Goal: Task Accomplishment & Management: Manage account settings

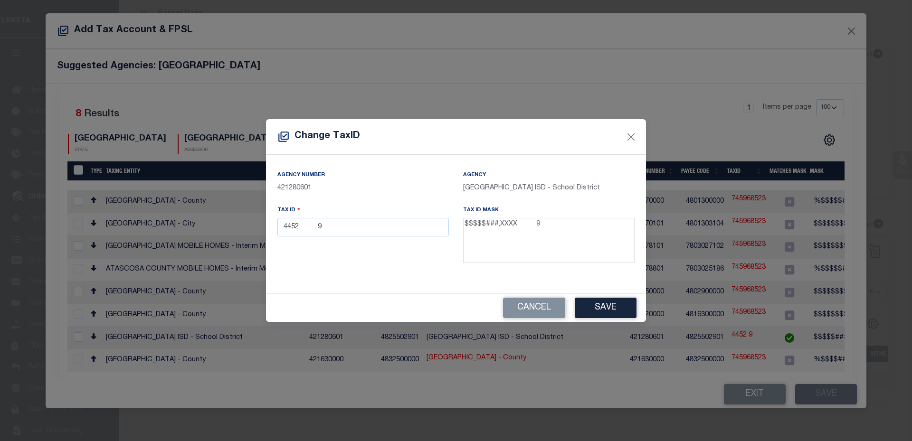
select select "100"
select select "10"
select select "Escrow"
select select "100"
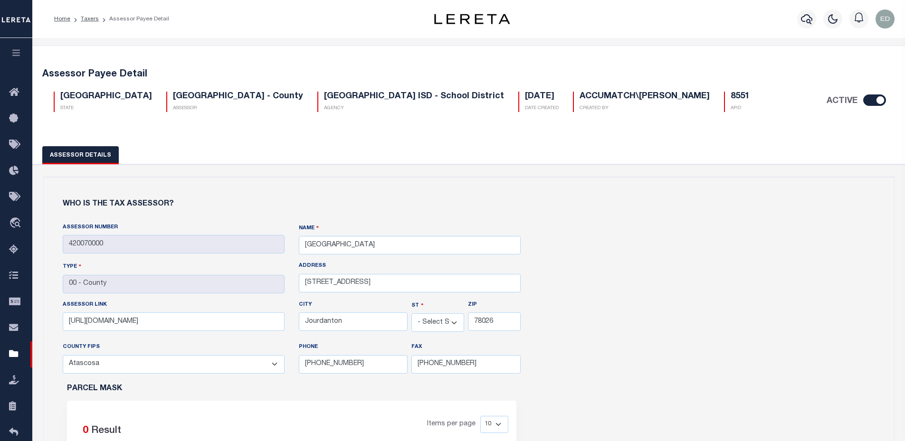
select select "[GEOGRAPHIC_DATA]"
select select "48013"
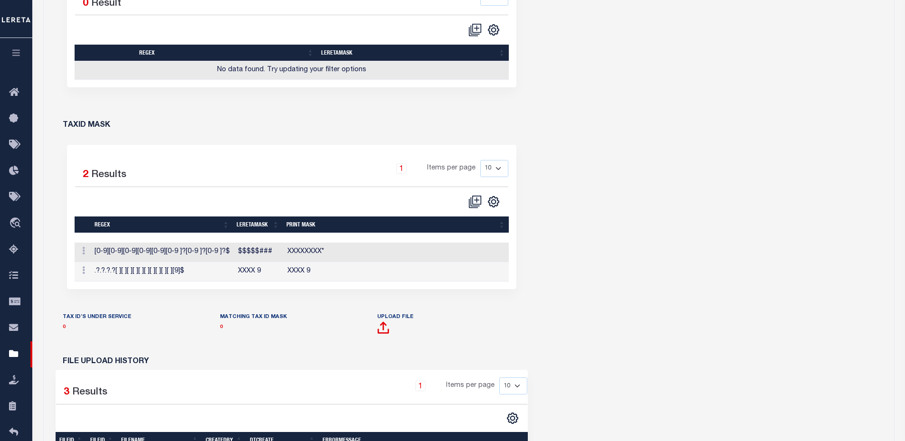
scroll to position [428, 0]
click at [81, 271] on link at bounding box center [83, 272] width 10 height 8
click at [103, 285] on link "Edit TaxID Mask" at bounding box center [116, 286] width 74 height 16
type input "XXXX 9"
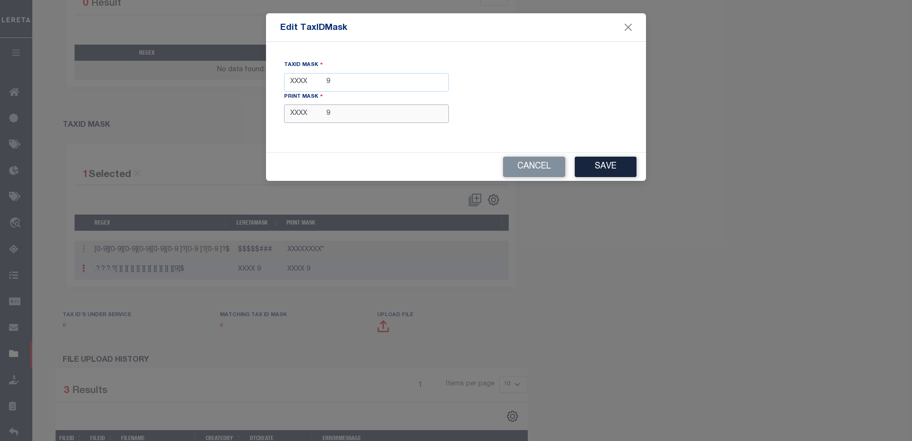
click at [349, 114] on input "XXXX 9" at bounding box center [366, 114] width 165 height 19
click at [348, 80] on input "XXXX 9" at bounding box center [366, 82] width 165 height 19
type input "XXXX"
click at [583, 106] on div "TaxID Mask XXXX Print Mask XXXX 9" at bounding box center [456, 97] width 366 height 82
click at [353, 120] on input "XXXX 9" at bounding box center [366, 114] width 165 height 19
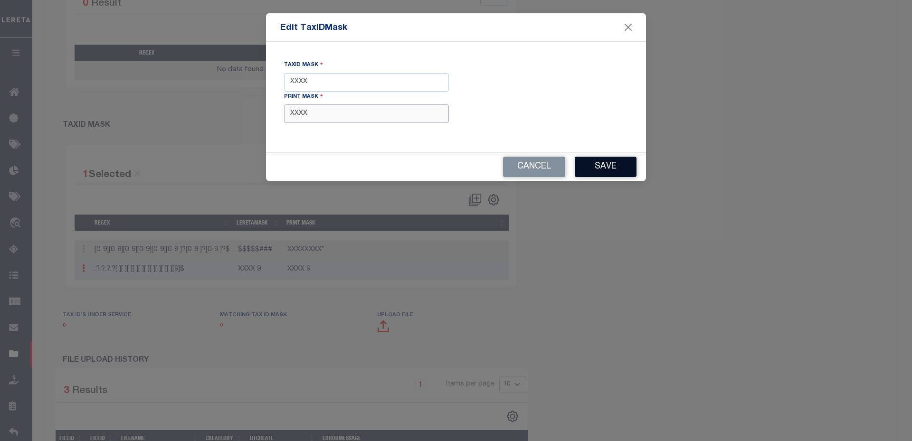
type input "XXXX"
click at [595, 166] on button "Save" at bounding box center [606, 167] width 62 height 20
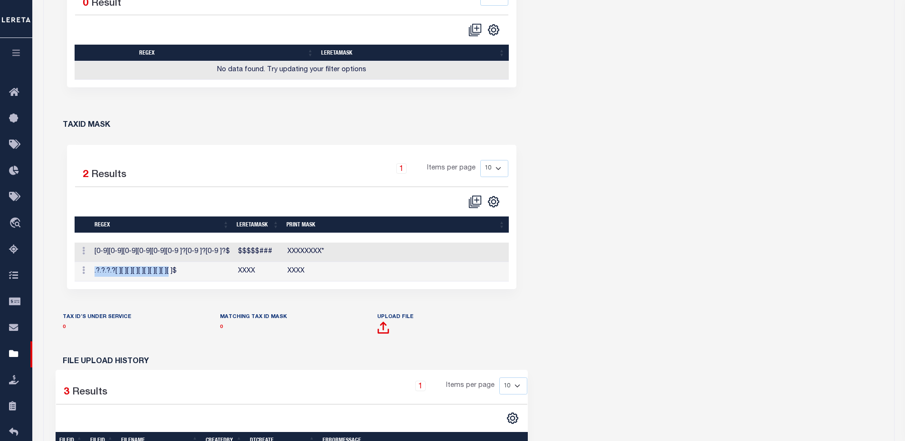
drag, startPoint x: 95, startPoint y: 272, endPoint x: 169, endPoint y: 272, distance: 74.6
click at [169, 272] on td ".?.?.?.?[ ][ ][ ][ ][ ][ ][ ][ ][ ][ ]$" at bounding box center [162, 271] width 143 height 19
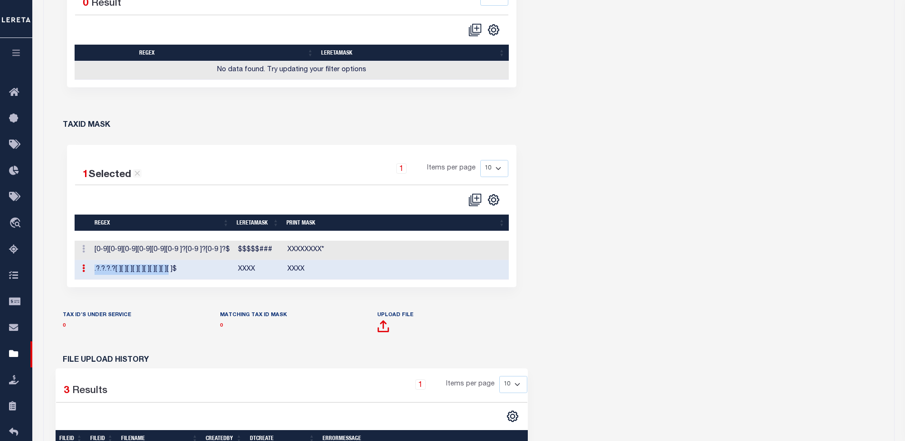
click at [169, 272] on td ".?.?.?.?[ ][ ][ ][ ][ ][ ][ ][ ][ ][ ]$" at bounding box center [162, 269] width 143 height 19
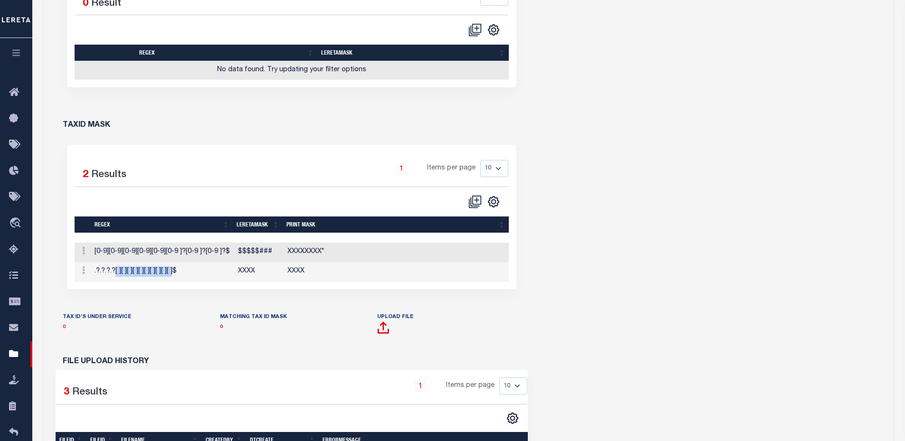
drag, startPoint x: 173, startPoint y: 272, endPoint x: 118, endPoint y: 267, distance: 54.8
click at [118, 267] on td ".?.?.?.?[ ][ ][ ][ ][ ][ ][ ][ ][ ][ ]$" at bounding box center [162, 271] width 143 height 19
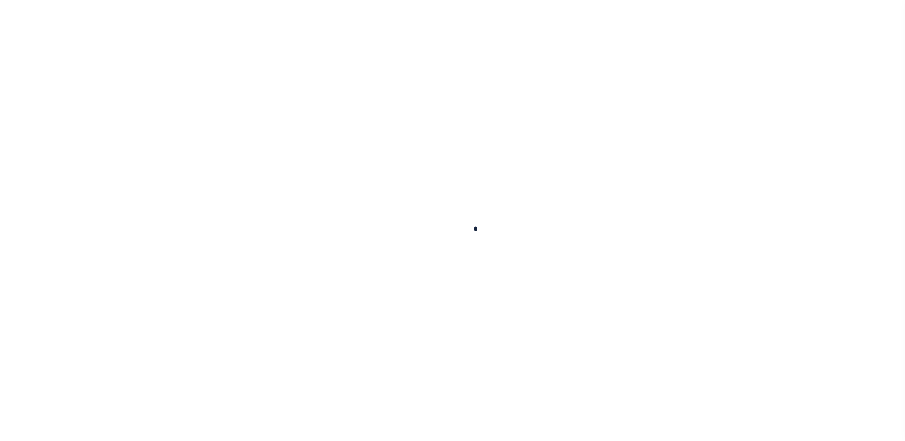
select select "10"
select select "Escrow"
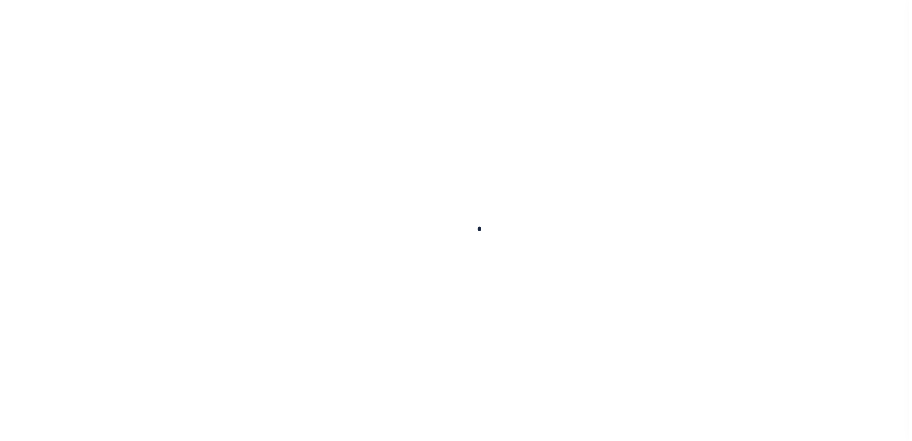
scroll to position [21, 0]
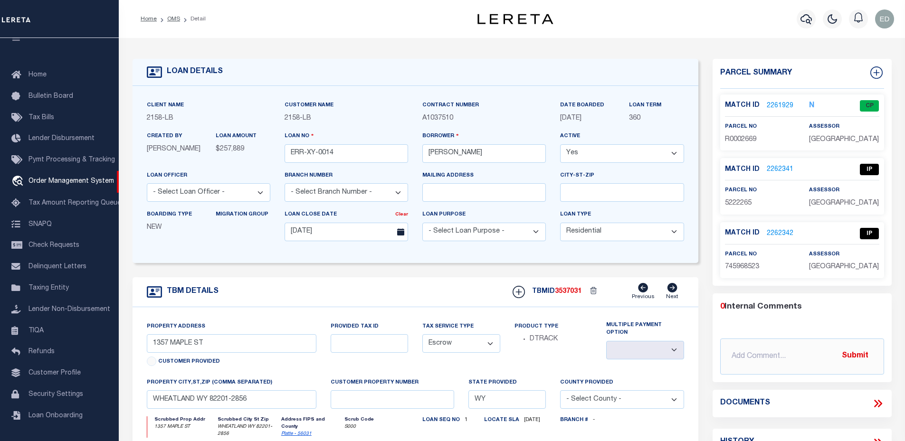
click at [779, 232] on link "2262342" at bounding box center [780, 234] width 27 height 10
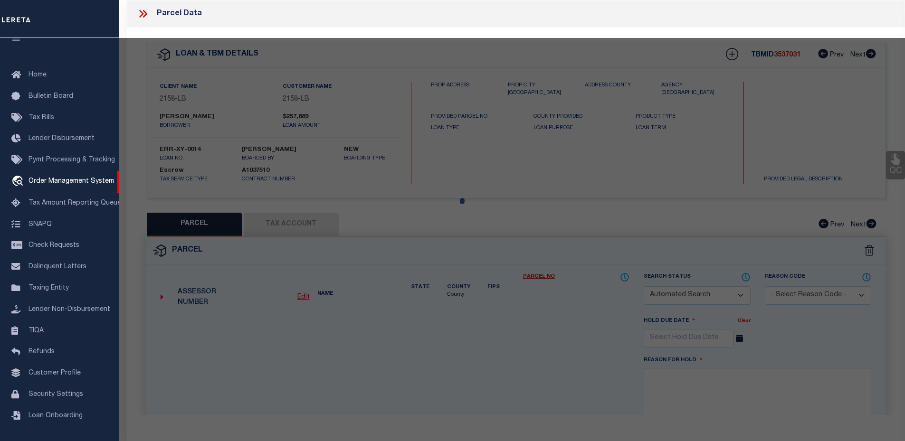
checkbox input "false"
select select "IP"
checkbox input "false"
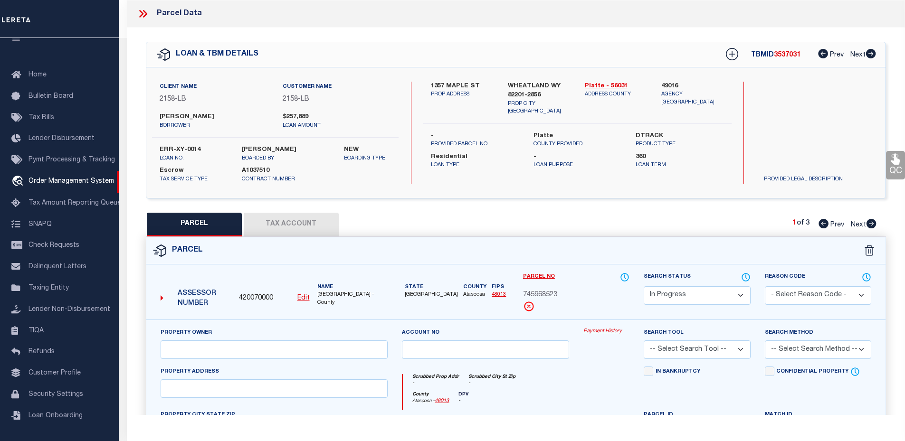
click at [337, 222] on button "Tax Account" at bounding box center [291, 225] width 95 height 24
select select "100"
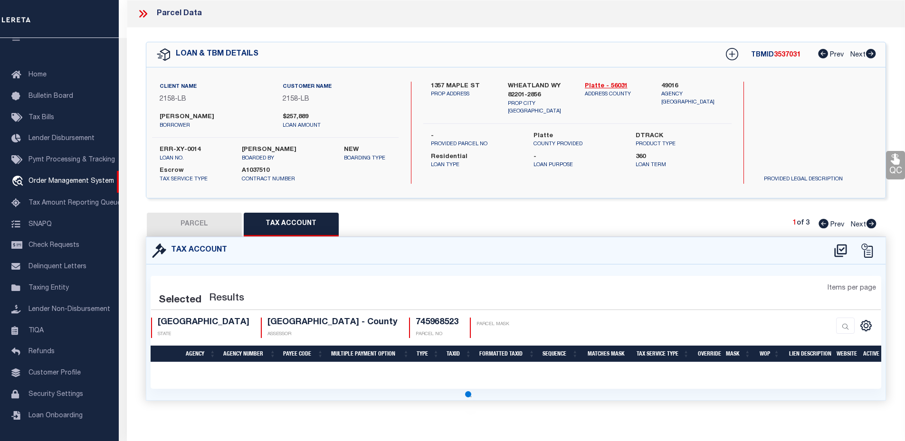
select select "100"
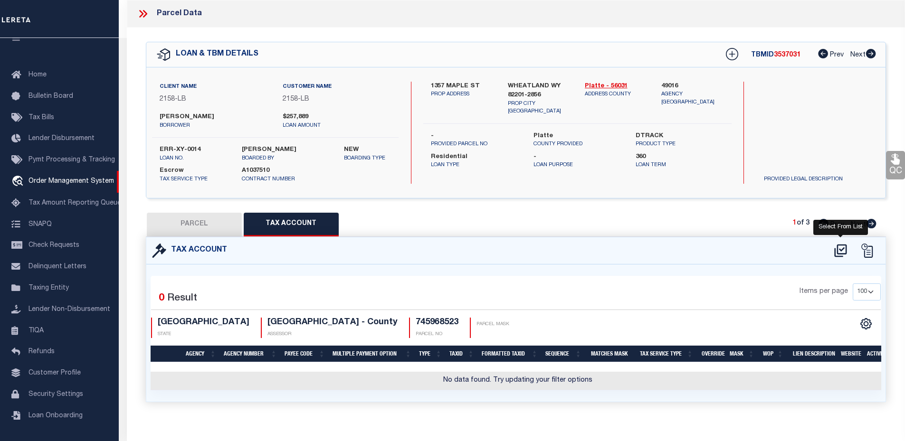
click at [840, 247] on icon at bounding box center [841, 250] width 16 height 15
select select "100"
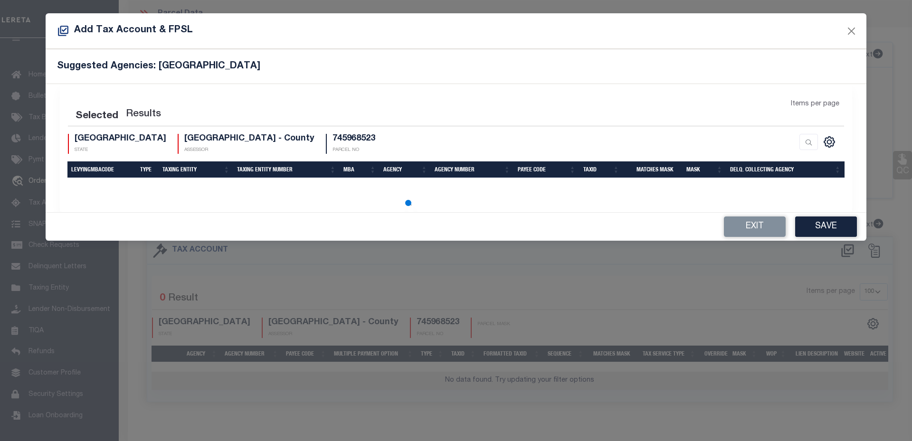
select select "100"
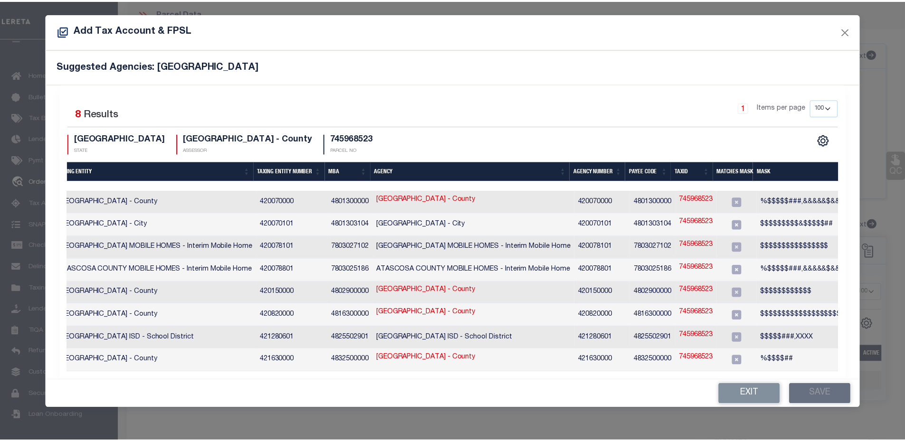
scroll to position [0, 0]
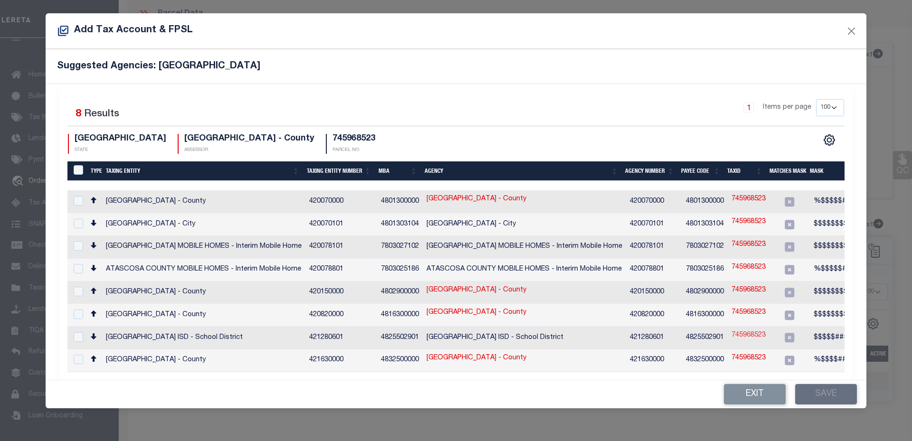
click at [753, 331] on link "745968523" at bounding box center [749, 336] width 34 height 10
type input "745968523"
type textarea "$$$$$###,XXXX"
checkbox input "true"
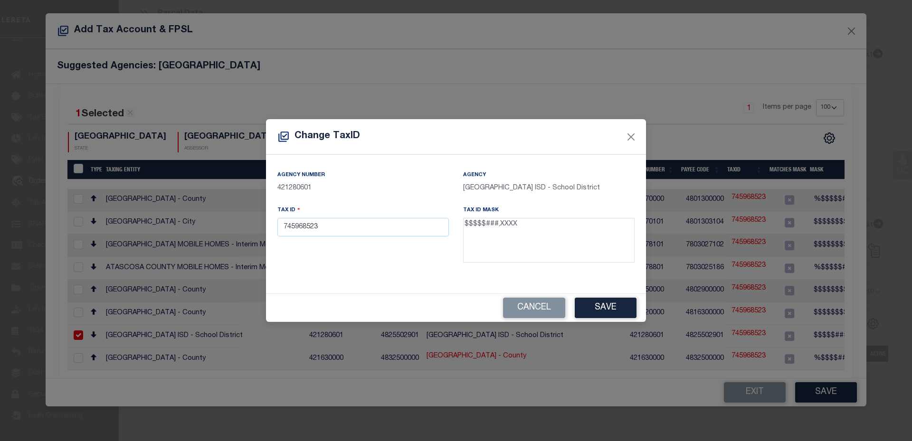
drag, startPoint x: 498, startPoint y: 225, endPoint x: 543, endPoint y: 226, distance: 45.1
click at [543, 226] on textarea "$$$$$###,XXXX" at bounding box center [549, 240] width 172 height 45
click at [374, 226] on input "745968523" at bounding box center [363, 227] width 172 height 19
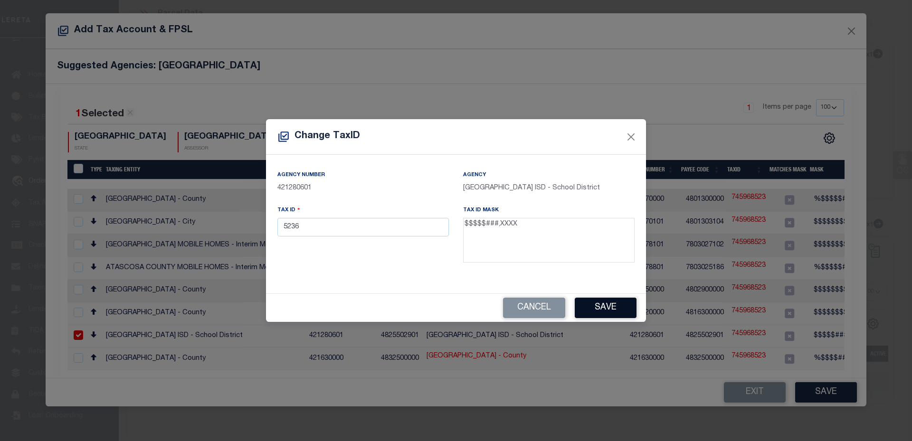
click at [611, 307] on button "Save" at bounding box center [606, 308] width 62 height 20
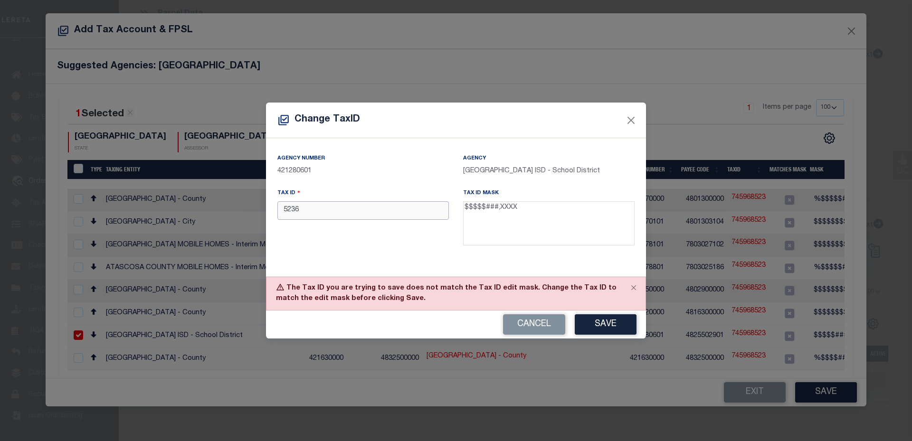
click at [361, 205] on input "5236" at bounding box center [363, 210] width 172 height 19
click at [602, 319] on button "Save" at bounding box center [606, 325] width 62 height 20
click at [383, 210] on input "5236 5" at bounding box center [363, 210] width 172 height 19
click at [591, 325] on button "Save" at bounding box center [606, 325] width 62 height 20
click at [399, 215] on input "5236 k" at bounding box center [363, 210] width 172 height 19
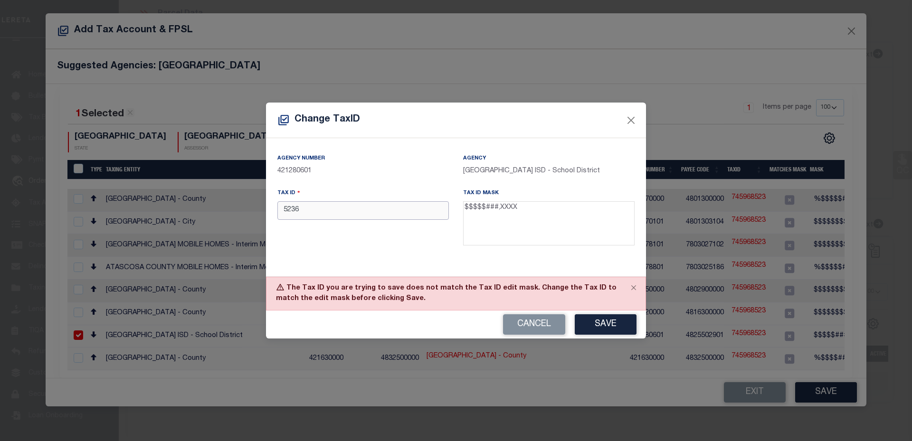
type input "5236"
click at [644, 121] on div "Change TaxID" at bounding box center [456, 121] width 380 height 36
click at [627, 122] on button "Close" at bounding box center [631, 120] width 12 height 12
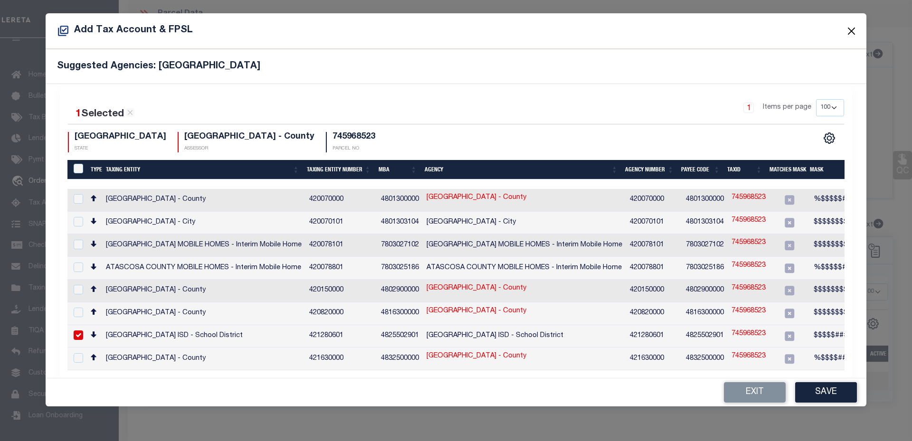
click at [858, 32] on button "Close" at bounding box center [852, 31] width 12 height 12
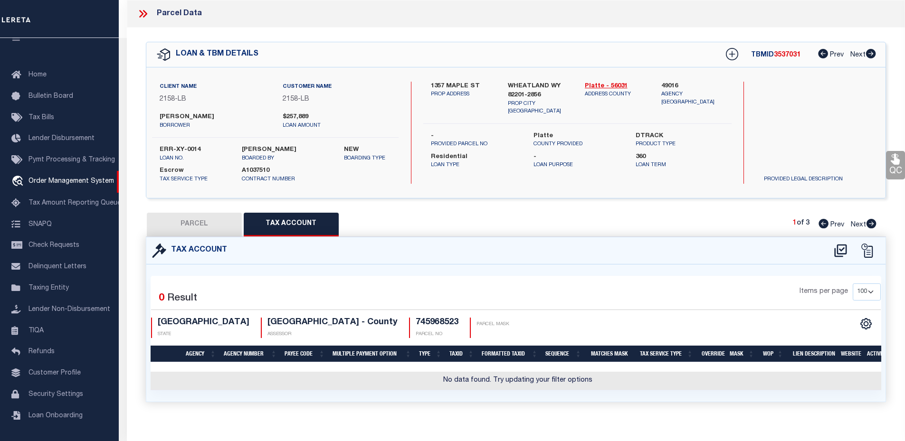
click at [173, 151] on label "ERR-XY-0014" at bounding box center [193, 150] width 67 height 10
click at [173, 148] on label "ERR-XY-0014" at bounding box center [193, 150] width 67 height 10
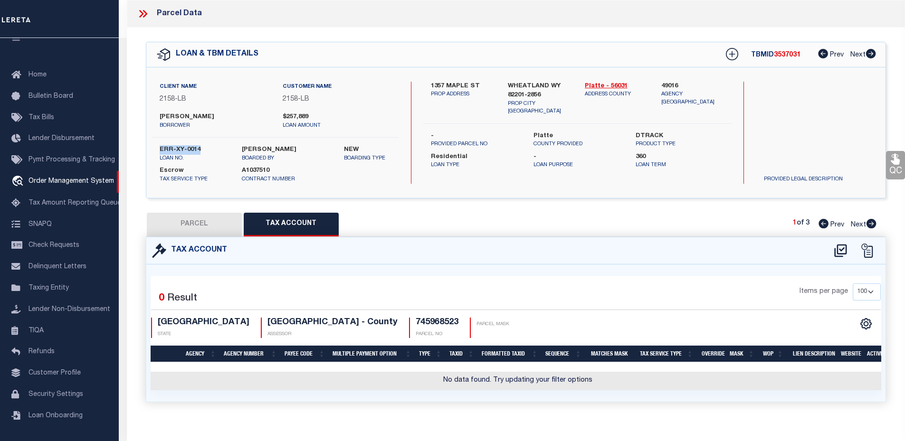
click at [224, 217] on button "PARCEL" at bounding box center [194, 225] width 95 height 24
select select "AS"
checkbox input "false"
select select "IP"
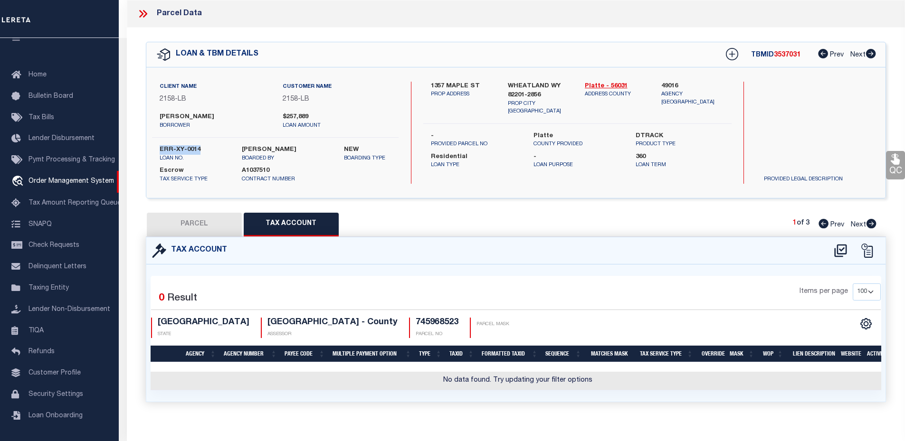
checkbox input "false"
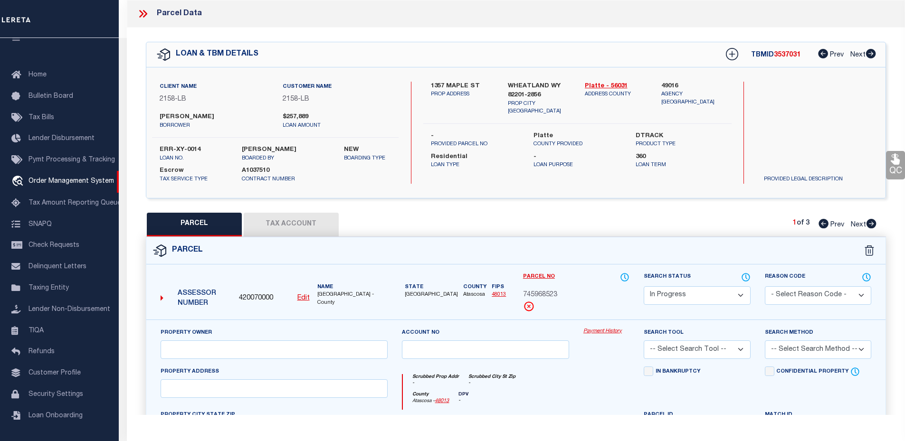
click at [602, 210] on div "QC QC QC" at bounding box center [516, 315] width 778 height 575
click at [142, 10] on icon at bounding box center [143, 14] width 12 height 12
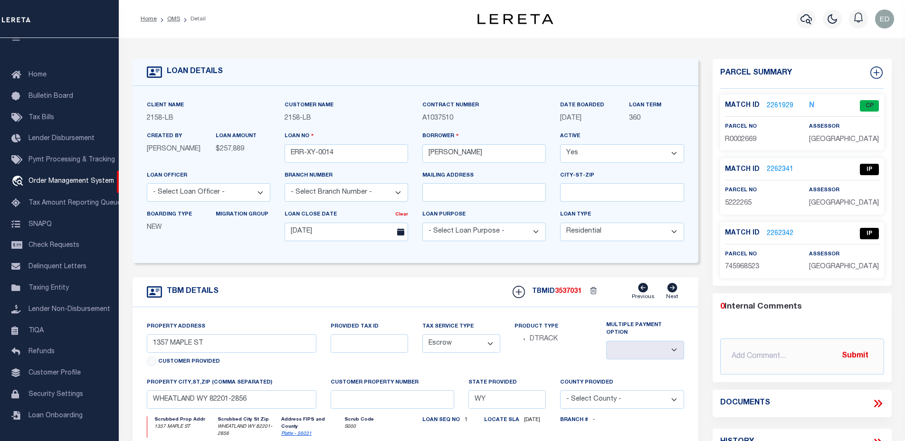
drag, startPoint x: 801, startPoint y: 234, endPoint x: 764, endPoint y: 233, distance: 37.1
click at [764, 233] on div "Match ID 2262342 IP" at bounding box center [802, 233] width 169 height 11
drag, startPoint x: 753, startPoint y: 232, endPoint x: 714, endPoint y: 217, distance: 41.7
click at [708, 215] on div "Parcel Summary Match ID 2261929 N parcel no R0002669 assessor 0" at bounding box center [802, 322] width 193 height 526
drag, startPoint x: 770, startPoint y: 233, endPoint x: 728, endPoint y: 297, distance: 76.2
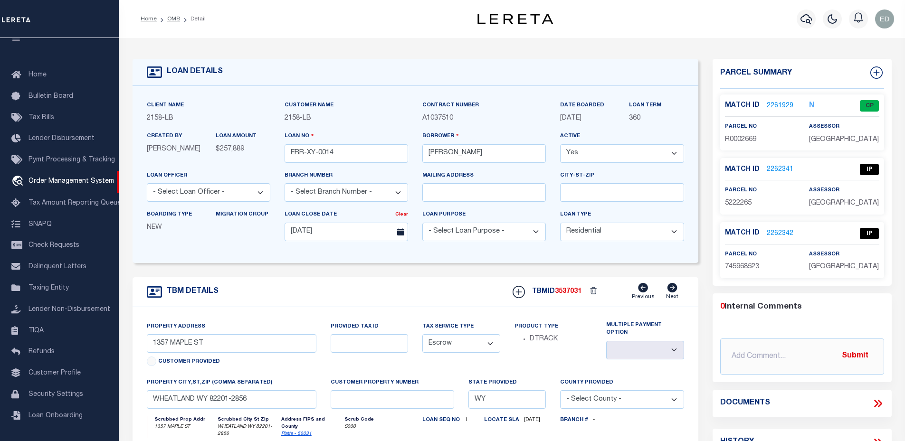
click at [728, 297] on div "0 Internal Comments @[PERSON_NAME] @[PERSON_NAME] @[PERSON_NAME] @[PERSON_NAME]…" at bounding box center [802, 338] width 179 height 89
click at [765, 356] on input "text" at bounding box center [802, 357] width 164 height 36
type input "2262342"
click at [765, 356] on input "2262342" at bounding box center [802, 357] width 164 height 36
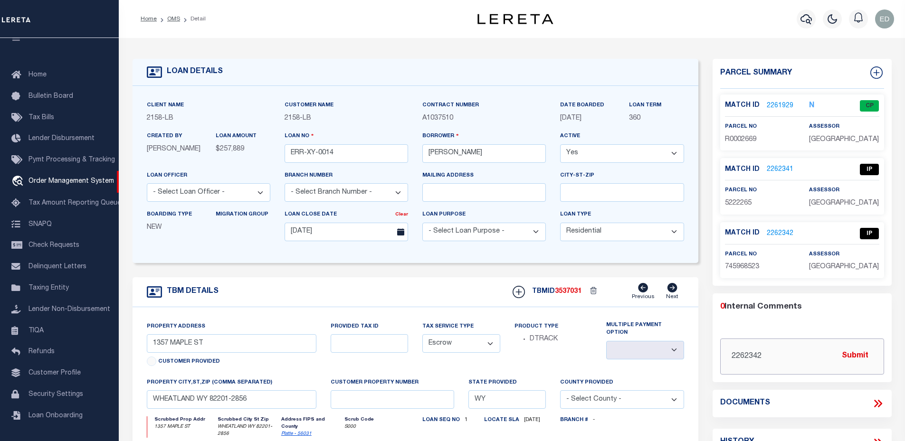
click at [765, 356] on input "2262342" at bounding box center [802, 357] width 164 height 36
click at [786, 237] on link "2262342" at bounding box center [780, 234] width 27 height 10
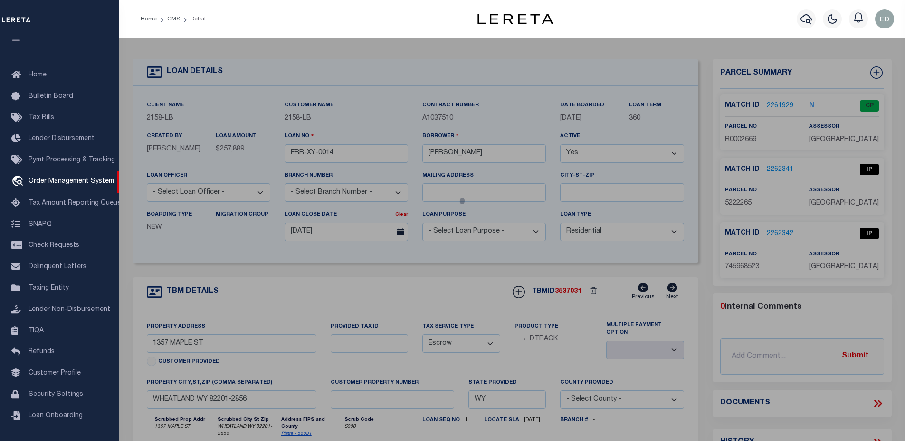
select select "AS"
checkbox input "false"
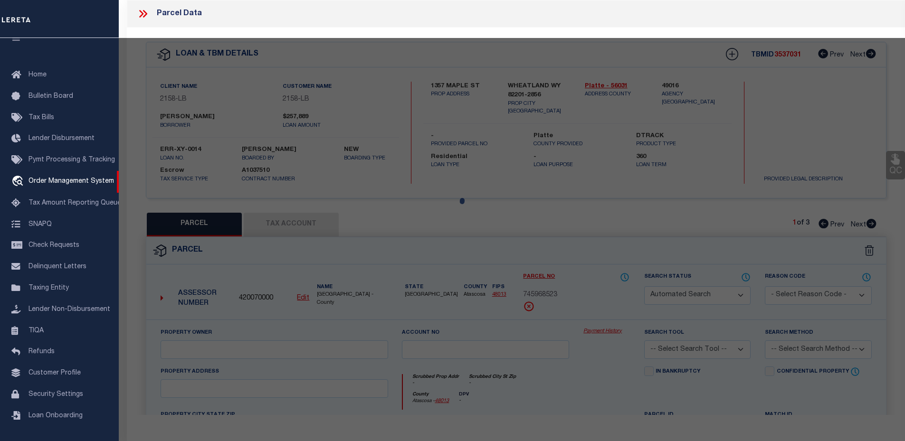
select select "IP"
checkbox input "false"
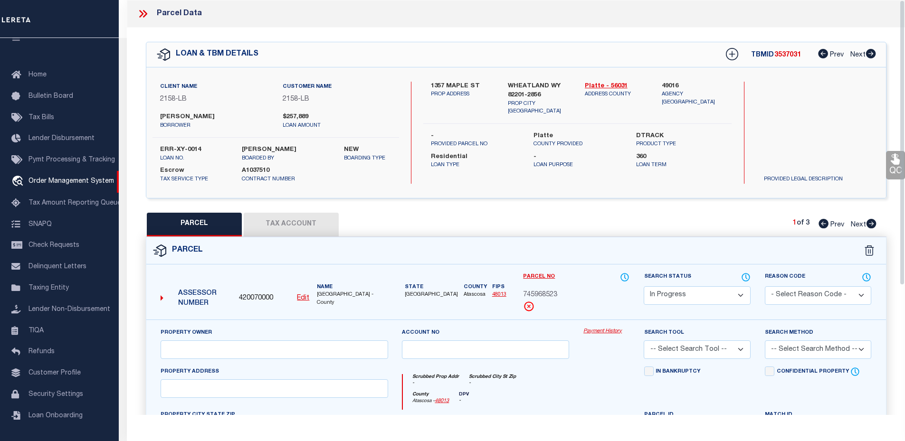
click at [267, 223] on button "Tax Account" at bounding box center [291, 225] width 95 height 24
select select "100"
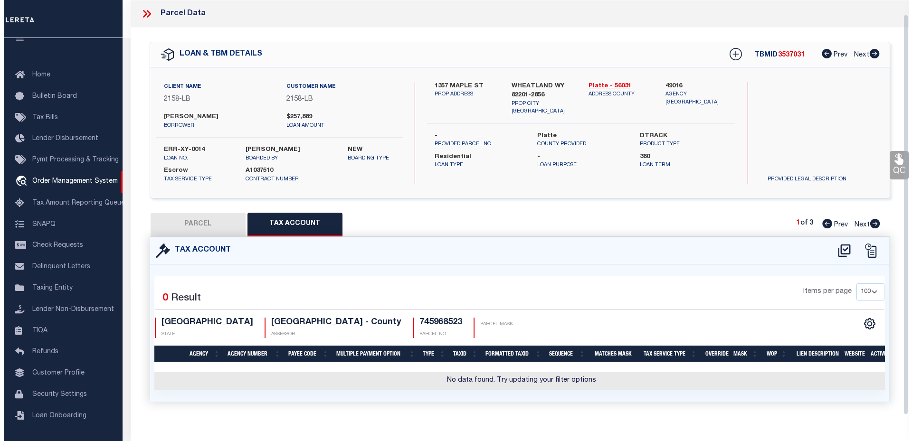
scroll to position [15, 0]
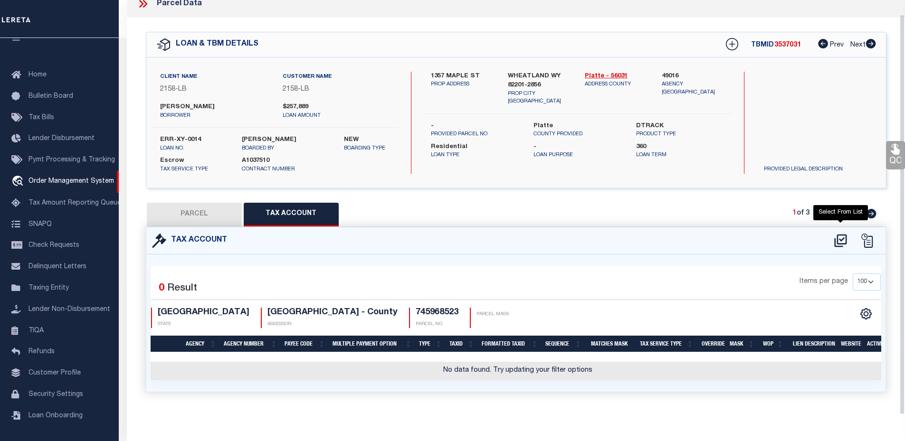
click at [844, 238] on icon "" at bounding box center [840, 240] width 12 height 13
select select "100"
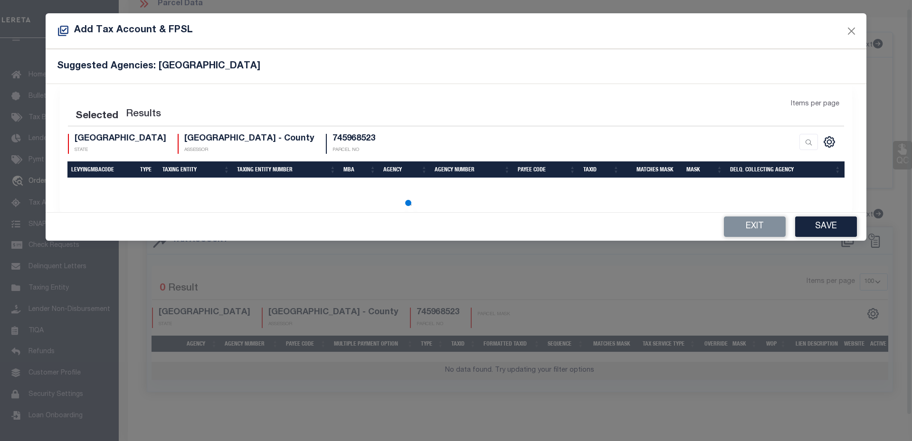
scroll to position [9, 0]
select select "100"
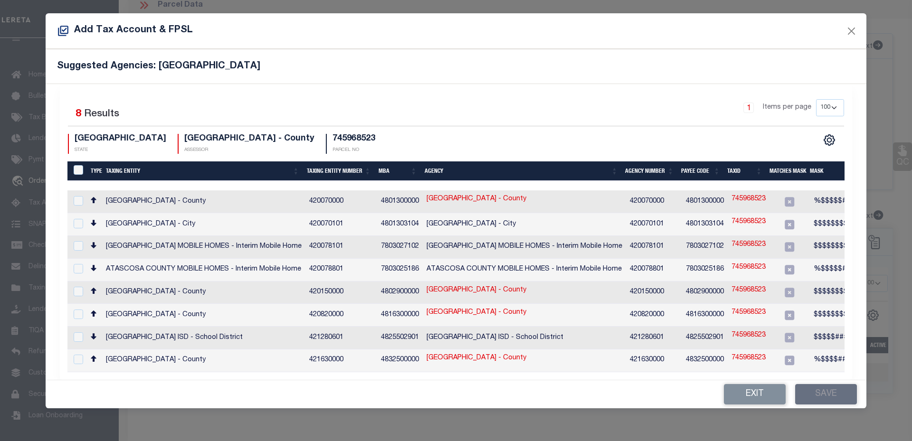
click at [150, 327] on td "[GEOGRAPHIC_DATA] ISD - School District" at bounding box center [203, 338] width 203 height 23
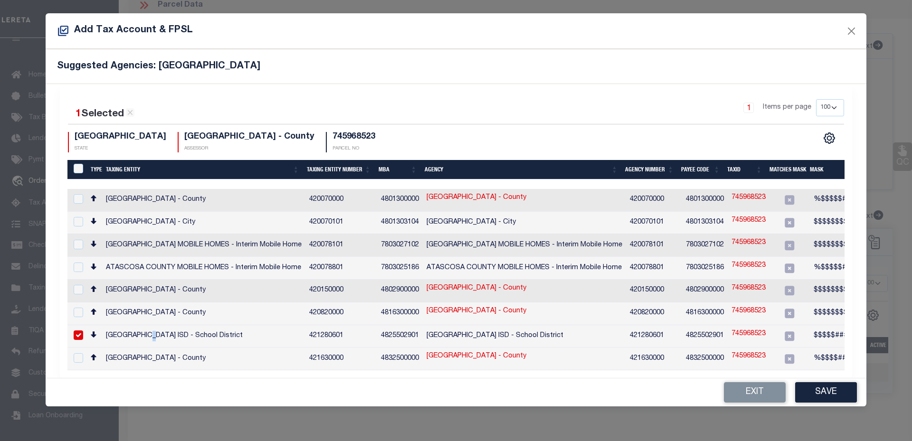
click at [150, 327] on td "[GEOGRAPHIC_DATA] ISD - School District" at bounding box center [203, 336] width 203 height 23
checkbox input "true"
copy td "[GEOGRAPHIC_DATA] ISD - School District"
